Goal: Information Seeking & Learning: Learn about a topic

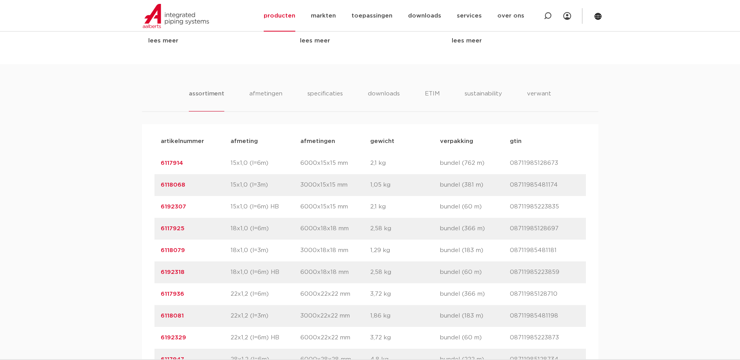
scroll to position [429, 0]
click at [263, 111] on li "afmetingen" at bounding box center [266, 100] width 34 height 22
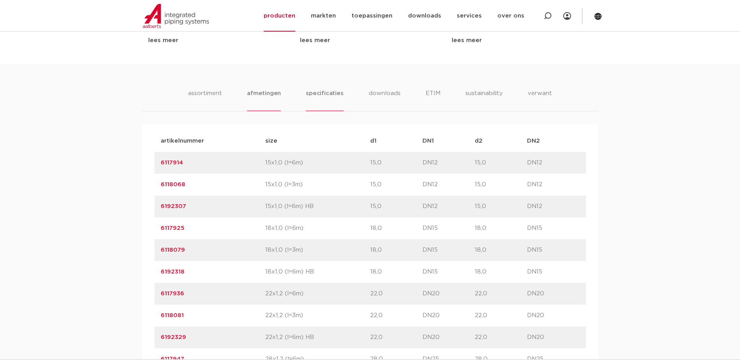
click at [317, 111] on li "specificaties" at bounding box center [324, 100] width 37 height 22
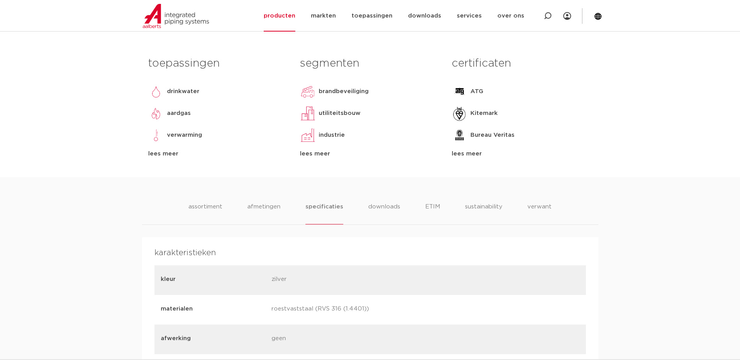
scroll to position [390, 0]
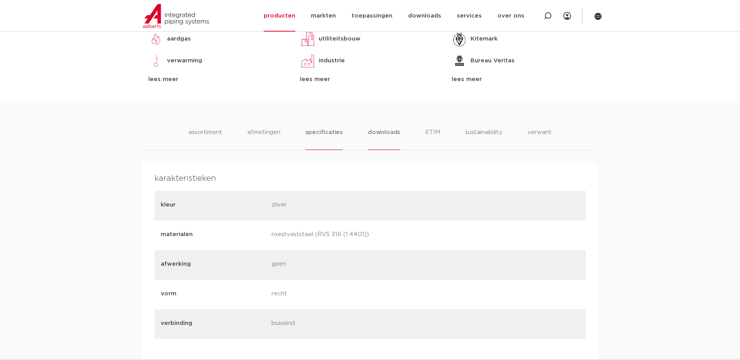
click at [391, 150] on li "downloads" at bounding box center [384, 139] width 32 height 22
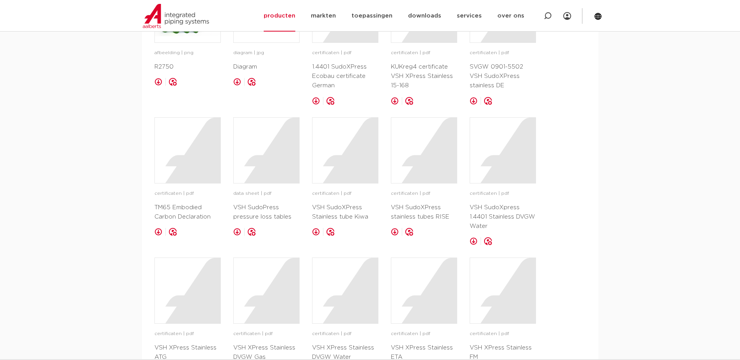
scroll to position [429, 0]
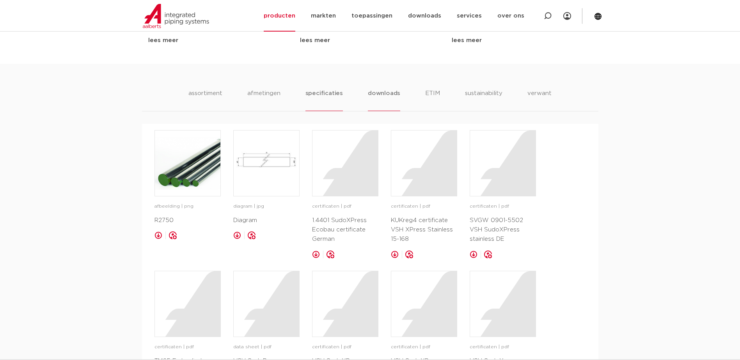
click at [319, 111] on li "specificaties" at bounding box center [323, 100] width 37 height 22
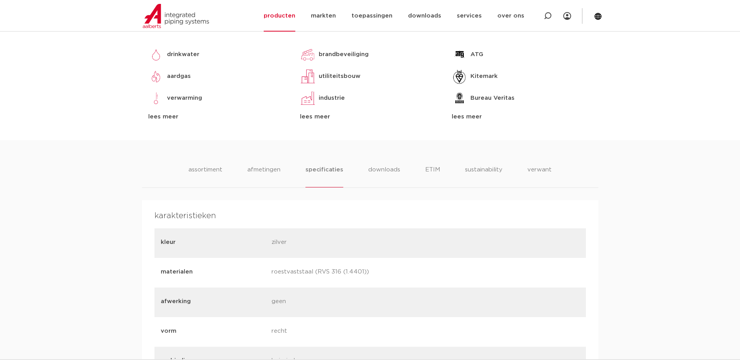
scroll to position [351, 0]
click at [256, 189] on li "afmetingen" at bounding box center [264, 178] width 34 height 22
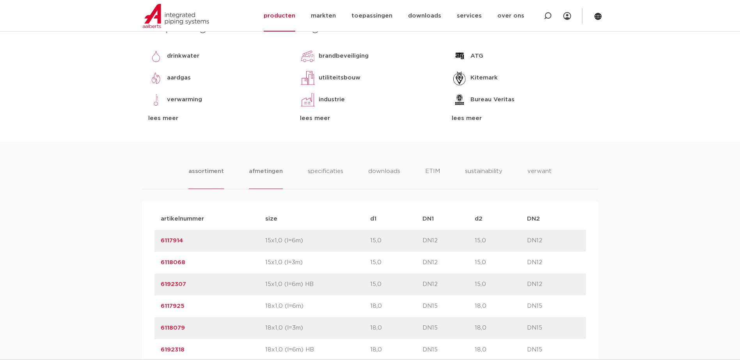
click at [200, 189] on li "assortiment" at bounding box center [205, 178] width 35 height 22
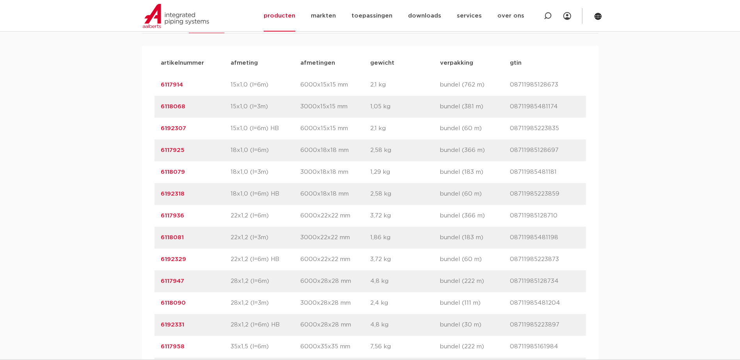
scroll to position [390, 0]
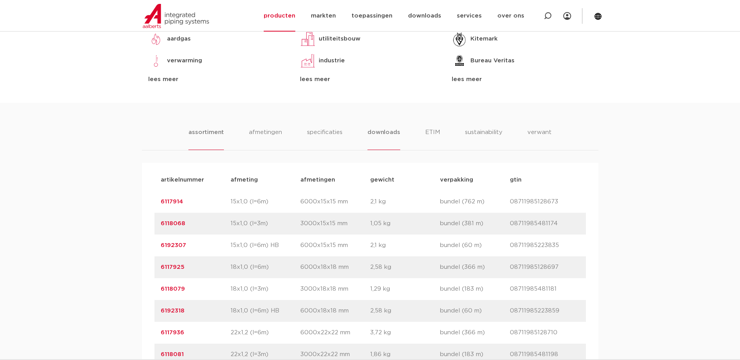
click at [372, 150] on li "downloads" at bounding box center [383, 139] width 32 height 22
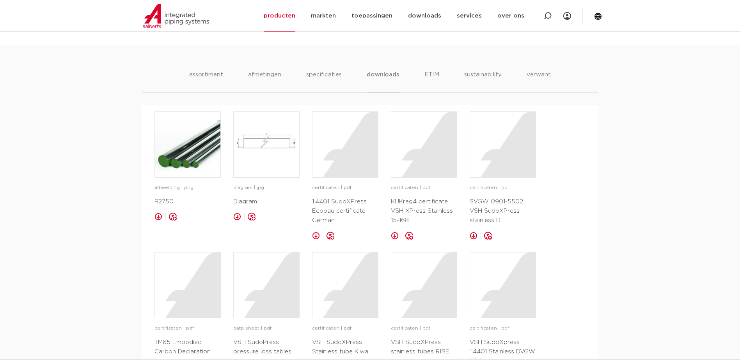
scroll to position [351, 0]
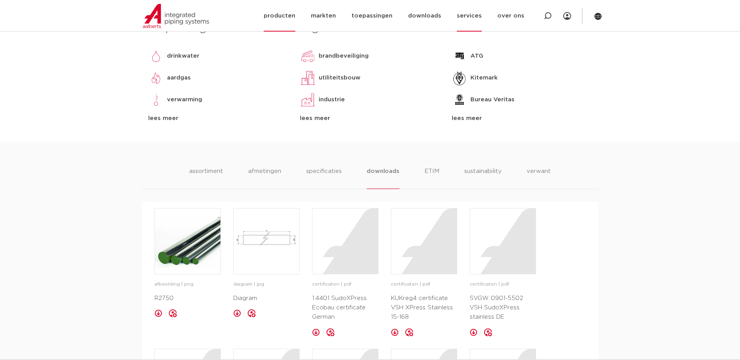
click at [482, 19] on link "services" at bounding box center [469, 16] width 25 height 32
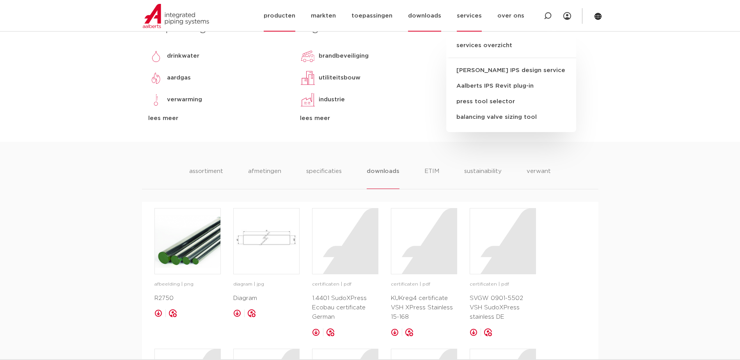
click at [432, 19] on link "downloads" at bounding box center [424, 16] width 33 height 32
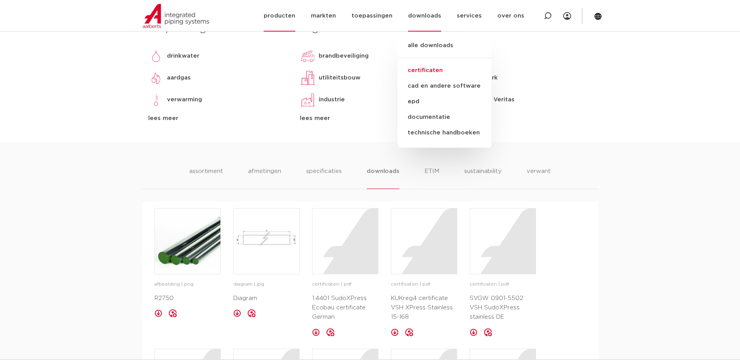
click at [434, 72] on link "certificaten" at bounding box center [444, 71] width 94 height 16
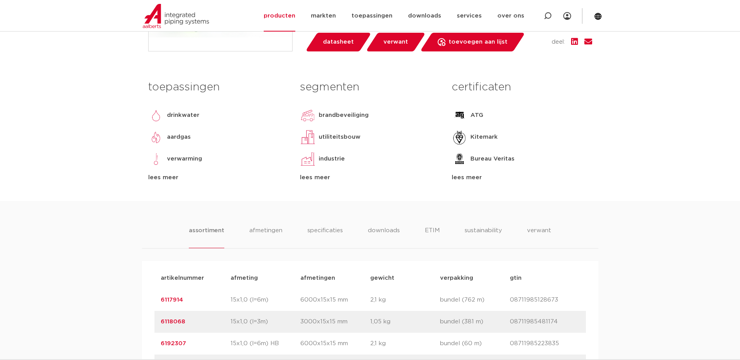
scroll to position [390, 0]
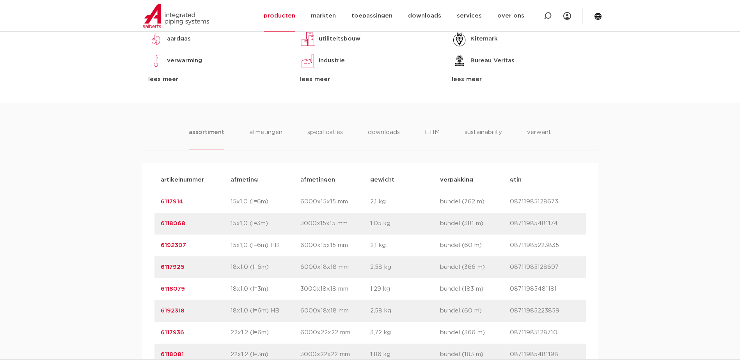
click at [262, 150] on li "afmetingen" at bounding box center [266, 139] width 34 height 22
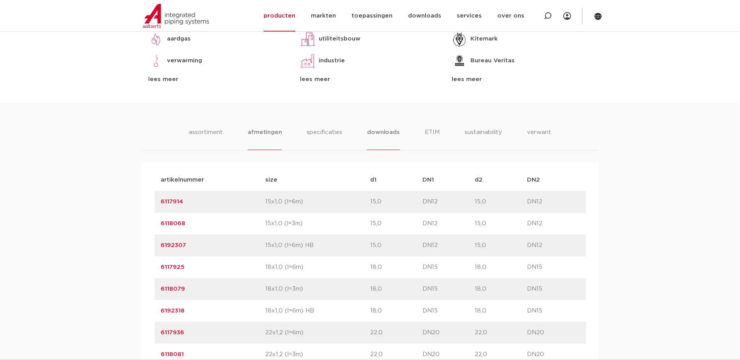
click at [379, 150] on li "downloads" at bounding box center [383, 139] width 32 height 22
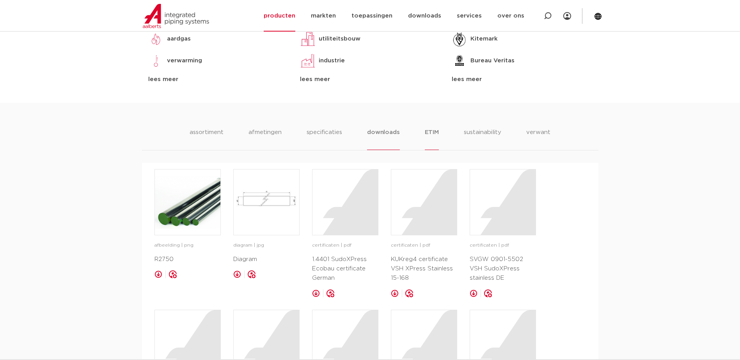
click at [425, 150] on li "ETIM" at bounding box center [432, 139] width 14 height 22
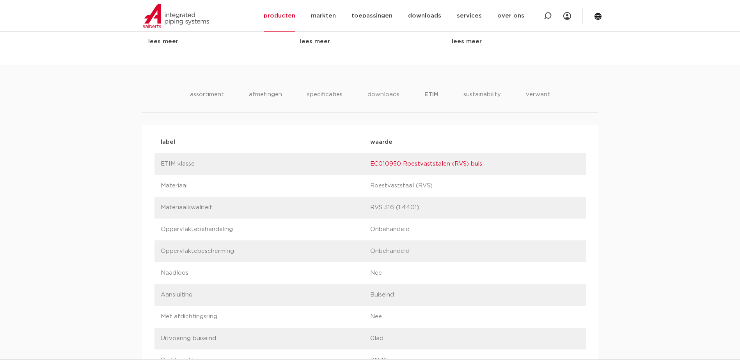
scroll to position [351, 0]
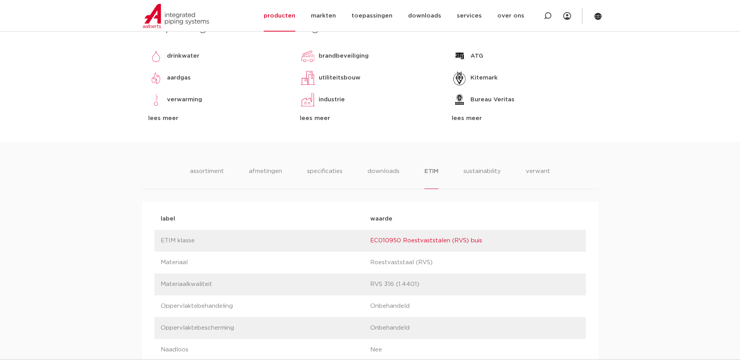
click at [353, 189] on ul "assortiment [GEOGRAPHIC_DATA] specificaties downloads ETIM sustainability verwa…" at bounding box center [370, 178] width 360 height 22
click at [380, 189] on li "downloads" at bounding box center [383, 178] width 32 height 22
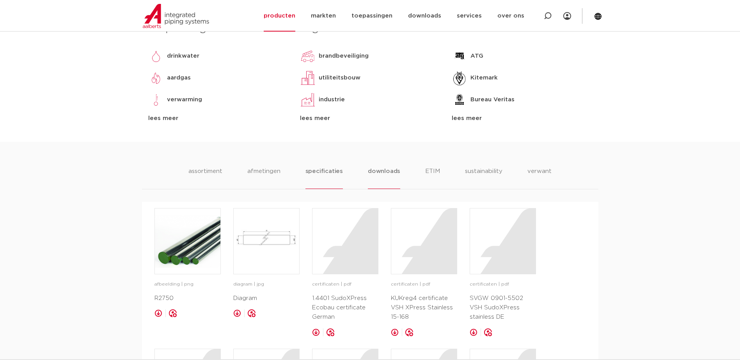
click at [333, 189] on li "specificaties" at bounding box center [323, 178] width 37 height 22
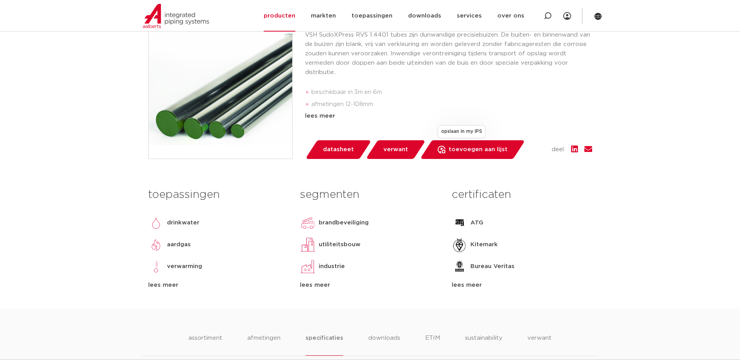
scroll to position [234, 0]
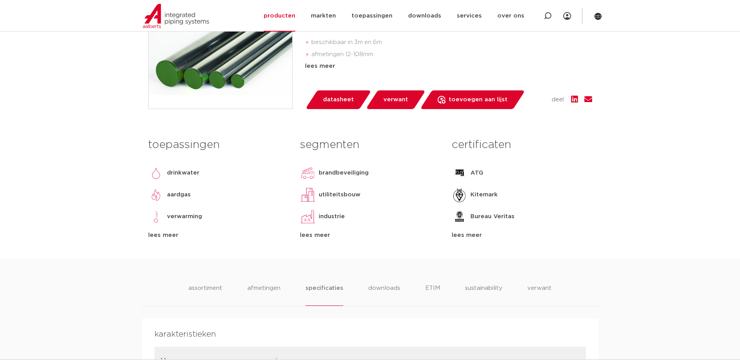
click at [476, 240] on div "lees meer" at bounding box center [521, 235] width 140 height 9
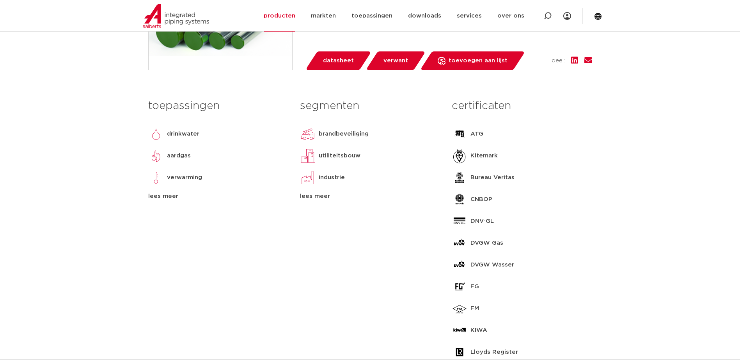
scroll to position [78, 0]
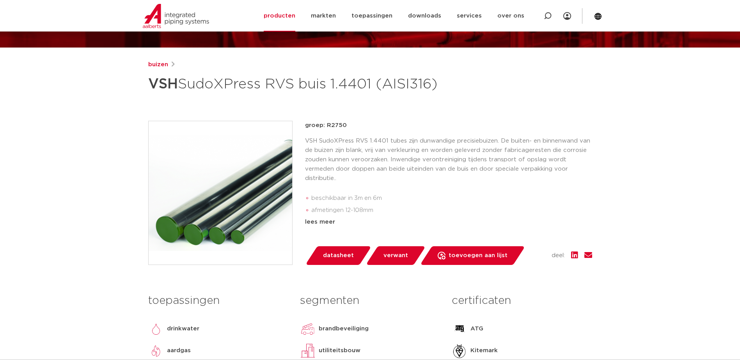
scroll to position [195, 0]
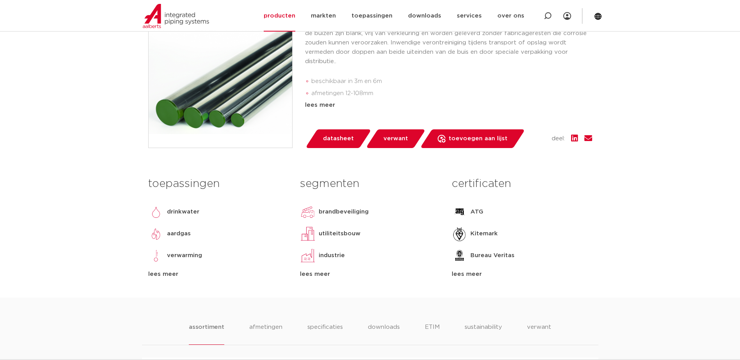
click at [369, 88] on li "beschikbaar in 3m en 6m" at bounding box center [451, 81] width 281 height 12
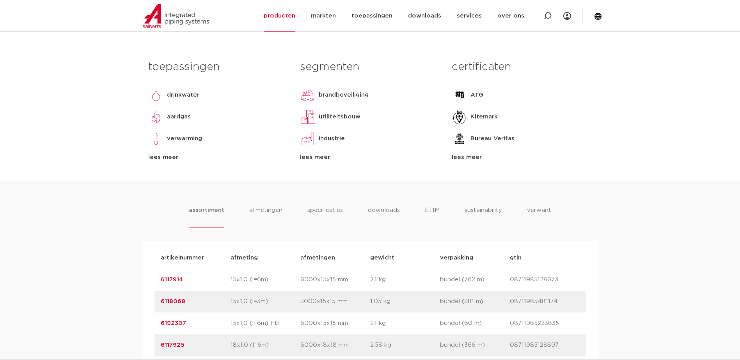
click at [468, 162] on div "lees meer" at bounding box center [521, 157] width 140 height 9
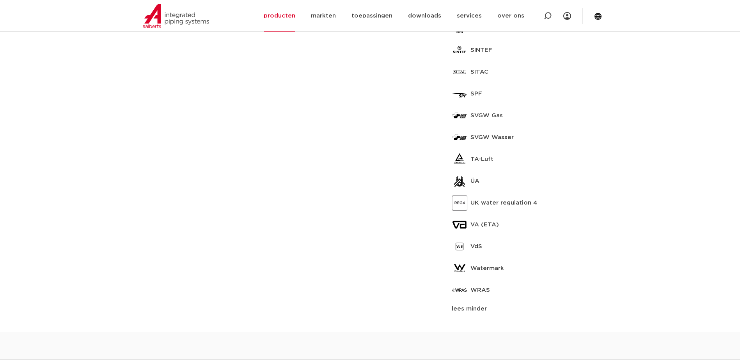
scroll to position [780, 0]
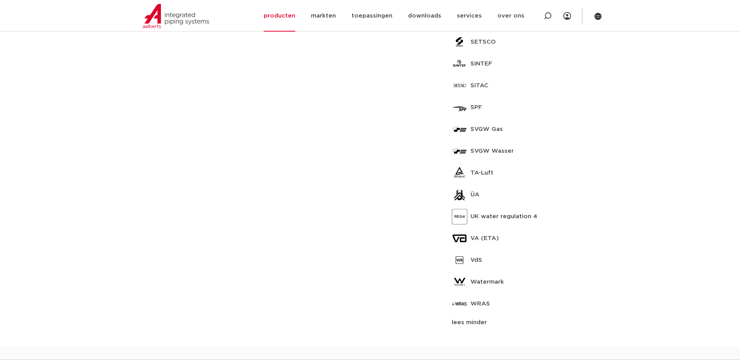
drag, startPoint x: 498, startPoint y: 282, endPoint x: 436, endPoint y: 281, distance: 61.6
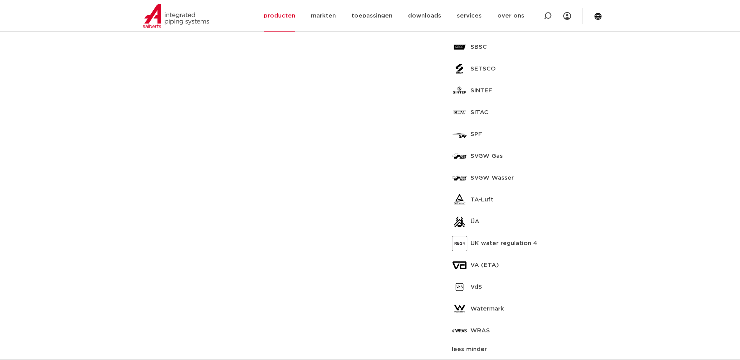
scroll to position [741, 0]
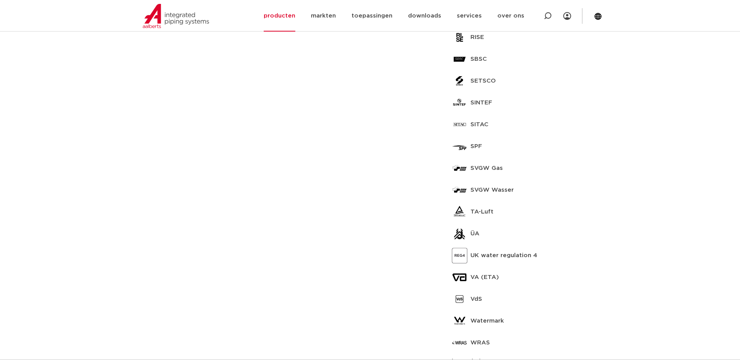
click at [543, 285] on div "VA (ETA)" at bounding box center [521, 278] width 140 height 16
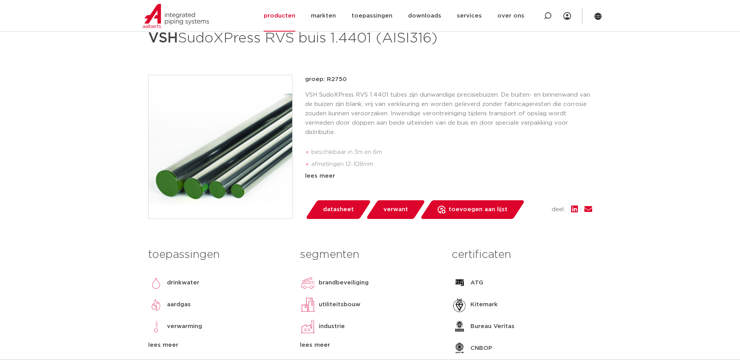
scroll to position [195, 0]
